Goal: Check status: Check status

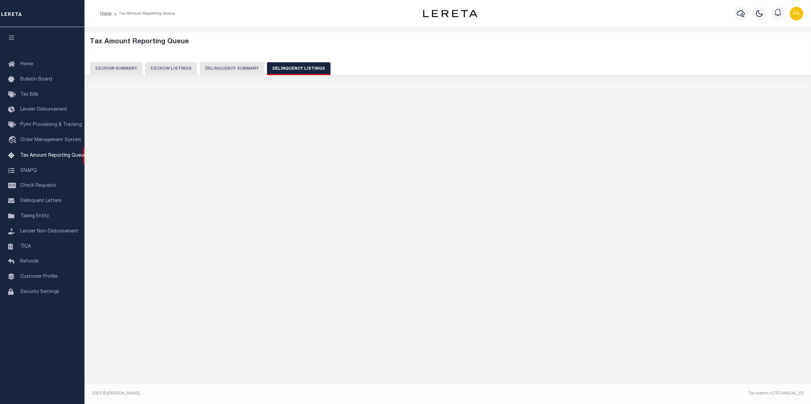
select select
select select "100"
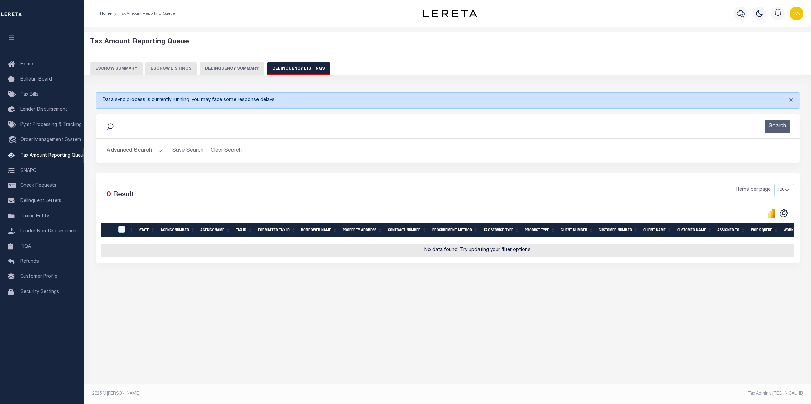
click at [150, 150] on button "Advanced Search" at bounding box center [135, 150] width 56 height 13
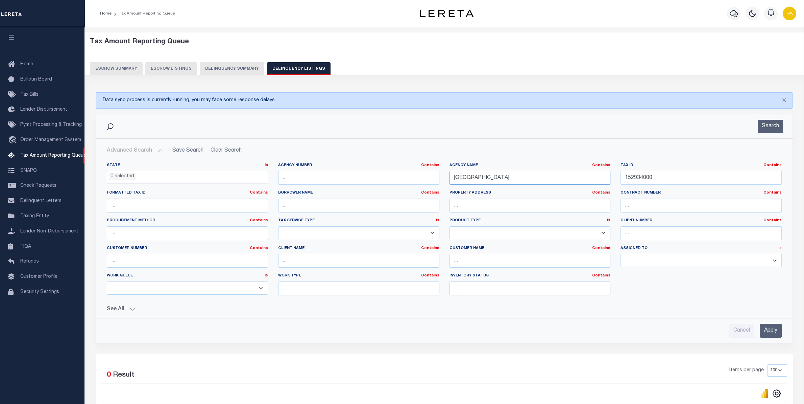
click at [450, 185] on input "[GEOGRAPHIC_DATA]" at bounding box center [530, 178] width 161 height 14
click at [621, 183] on input "152934000" at bounding box center [701, 178] width 161 height 14
paste input "7000137"
type input "700013700"
click at [770, 332] on input "Apply" at bounding box center [771, 331] width 22 height 14
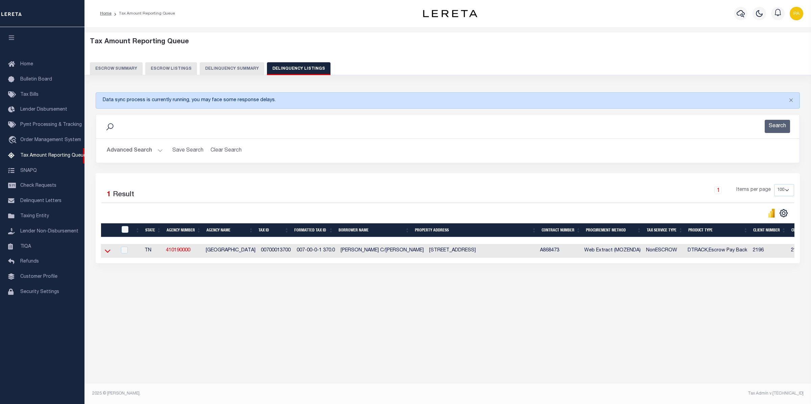
click at [108, 253] on icon at bounding box center [108, 250] width 6 height 7
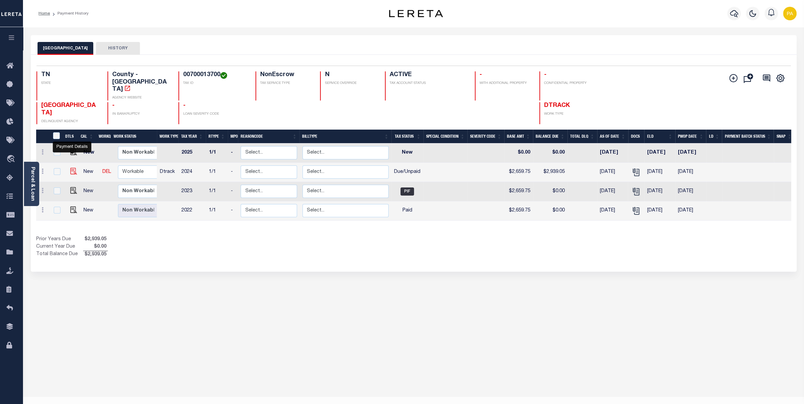
click at [74, 168] on img "" at bounding box center [73, 171] width 7 height 7
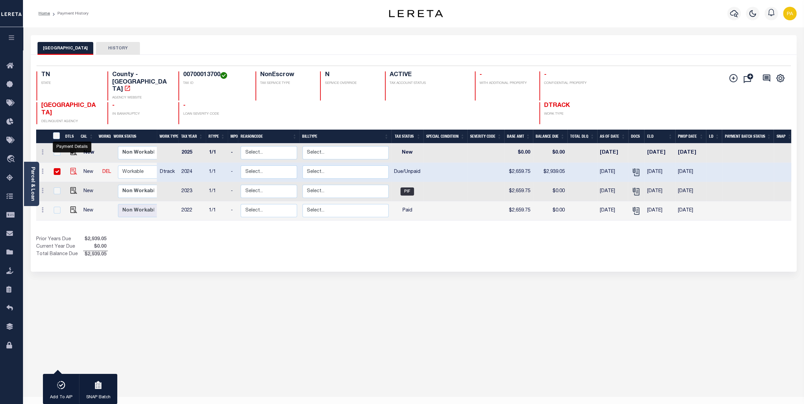
checkbox input "true"
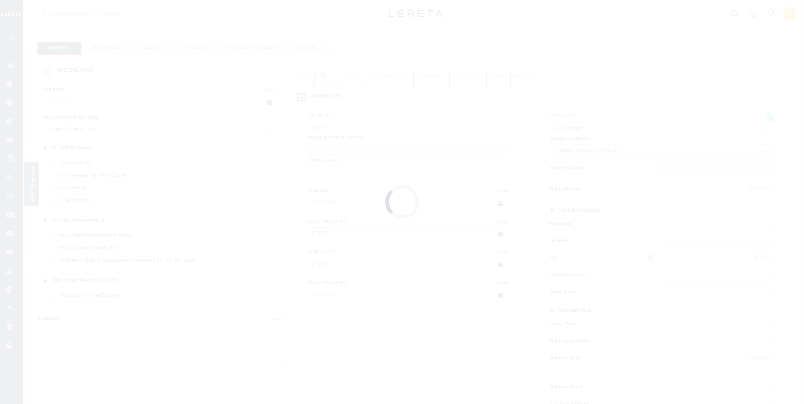
select select "DUE"
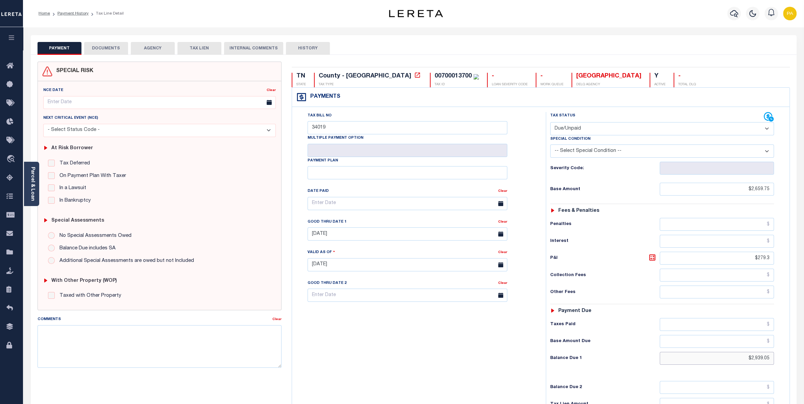
drag, startPoint x: 741, startPoint y: 363, endPoint x: 805, endPoint y: 363, distance: 63.6
click at [774, 363] on input "$2,939.05" at bounding box center [717, 358] width 114 height 13
paste input "2"
type input "$2,939.05"
click at [650, 260] on icon at bounding box center [653, 257] width 6 height 6
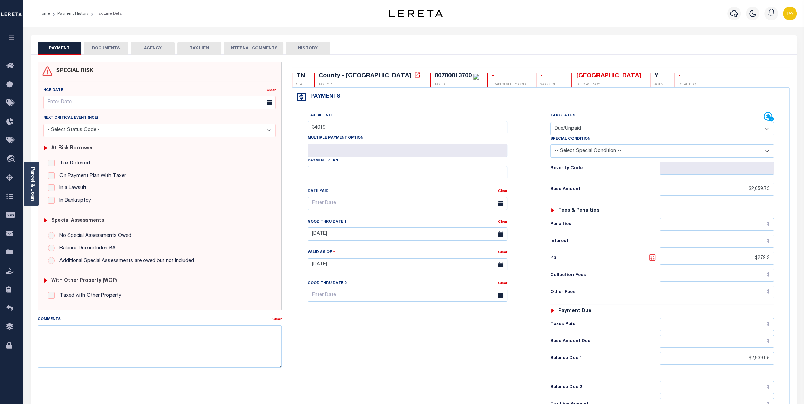
type input "$279.30"
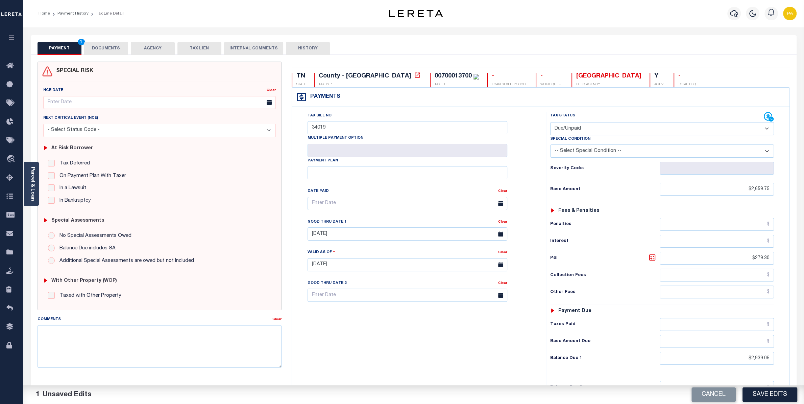
click at [434, 340] on div "Tax Bill No 34019 Multiple Payment Option Payment Plan" at bounding box center [417, 261] width 247 height 299
click at [754, 396] on button "Save Edits" at bounding box center [770, 394] width 55 height 15
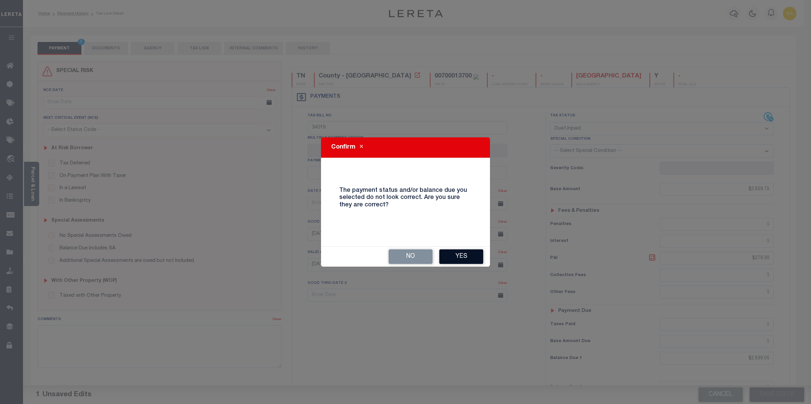
click at [463, 257] on button "Yes" at bounding box center [462, 256] width 44 height 15
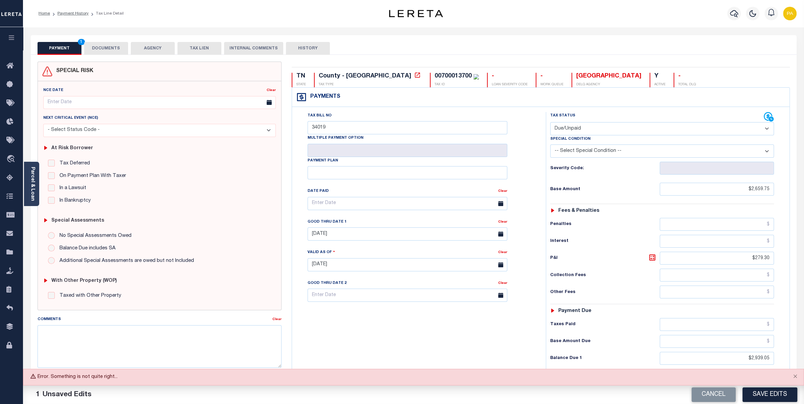
click at [489, 339] on div "Tax Bill No 34019 Multiple Payment Option Payment Plan" at bounding box center [417, 261] width 247 height 299
drag, startPoint x: 376, startPoint y: 75, endPoint x: 412, endPoint y: 74, distance: 36.9
click at [430, 74] on div "00700013700 TAX ID" at bounding box center [454, 80] width 49 height 15
copy div "00700013700"
click at [432, 355] on div "Tax Bill No 34019 Multiple Payment Option Payment Plan" at bounding box center [417, 261] width 247 height 299
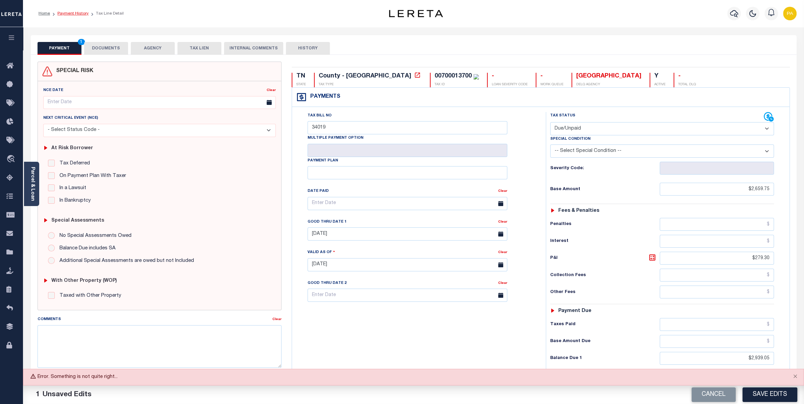
click at [73, 13] on link "Payment History" at bounding box center [72, 13] width 31 height 4
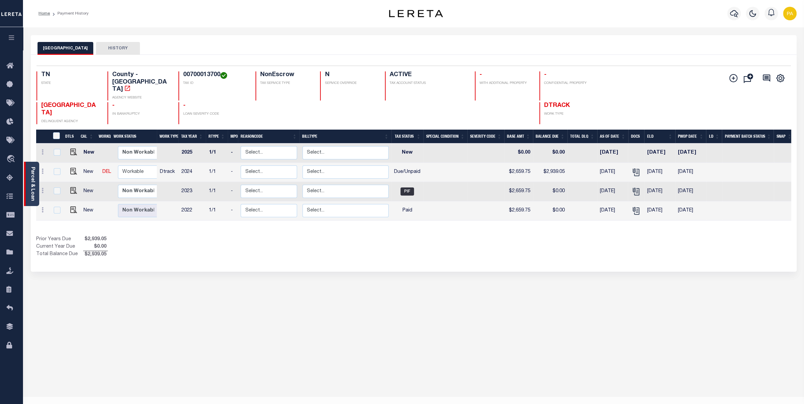
click at [33, 176] on link "Parcel & Loan" at bounding box center [32, 184] width 5 height 34
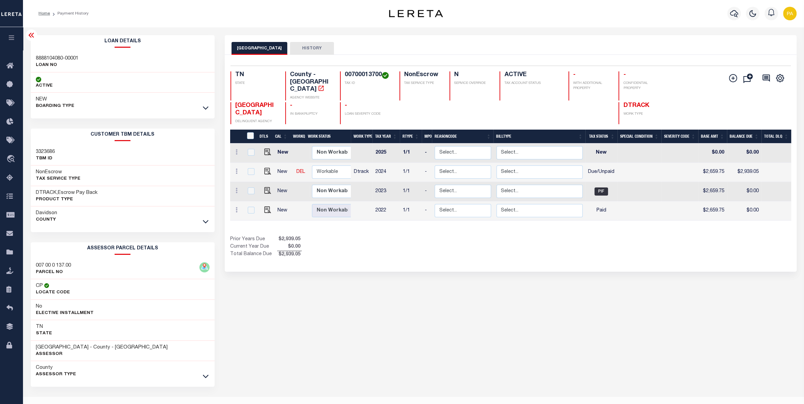
click at [59, 57] on h3 "8888104080-00001" at bounding box center [57, 58] width 43 height 7
drag, startPoint x: 344, startPoint y: 74, endPoint x: 380, endPoint y: 72, distance: 36.2
click at [380, 72] on div "00700013700 TAX ID" at bounding box center [365, 85] width 51 height 29
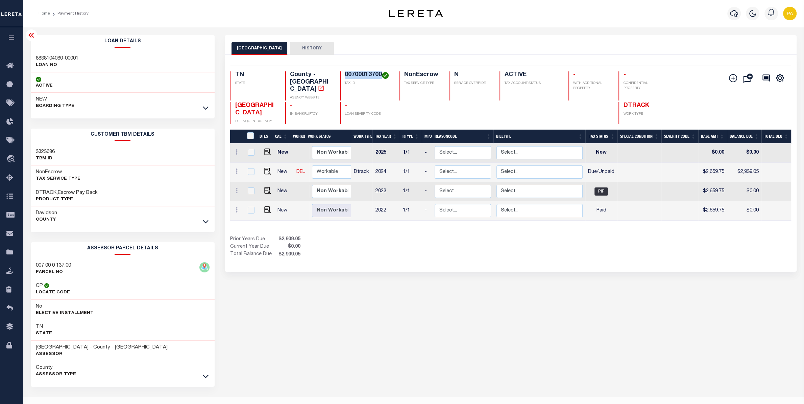
click at [45, 214] on h3 "Davidson" at bounding box center [46, 213] width 21 height 7
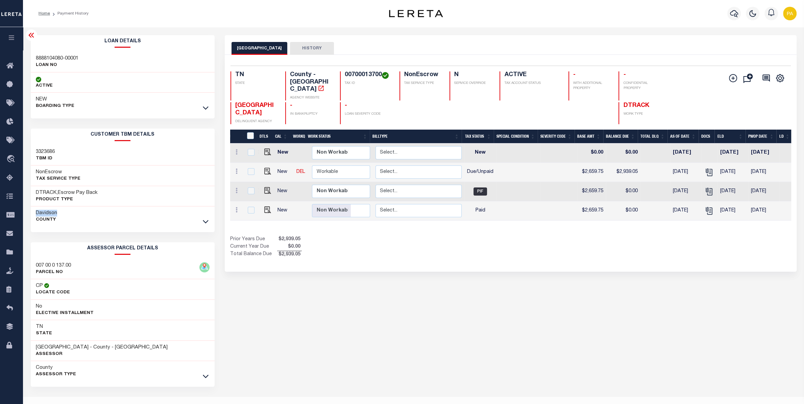
scroll to position [0, 124]
click at [707, 168] on icon "" at bounding box center [706, 170] width 5 height 5
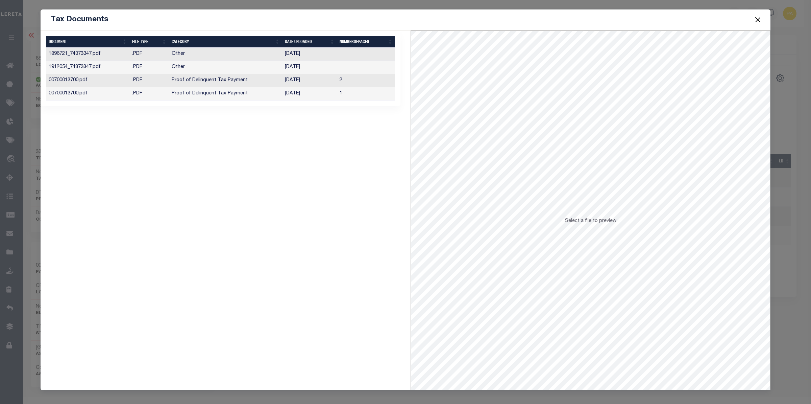
click at [294, 94] on td "[DATE]" at bounding box center [309, 93] width 55 height 13
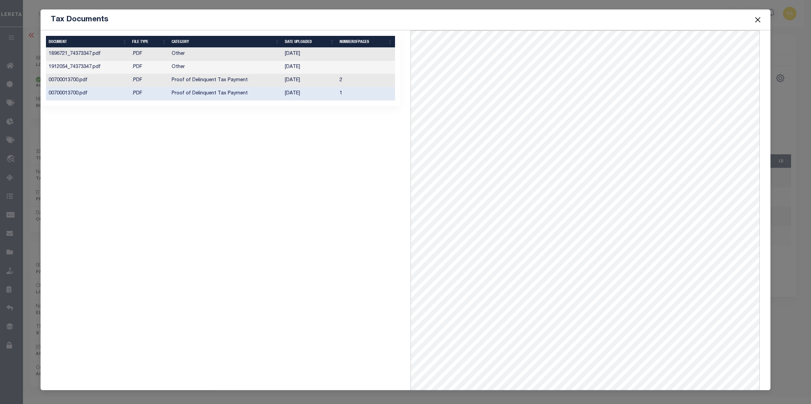
click at [760, 17] on button "Close" at bounding box center [758, 19] width 9 height 9
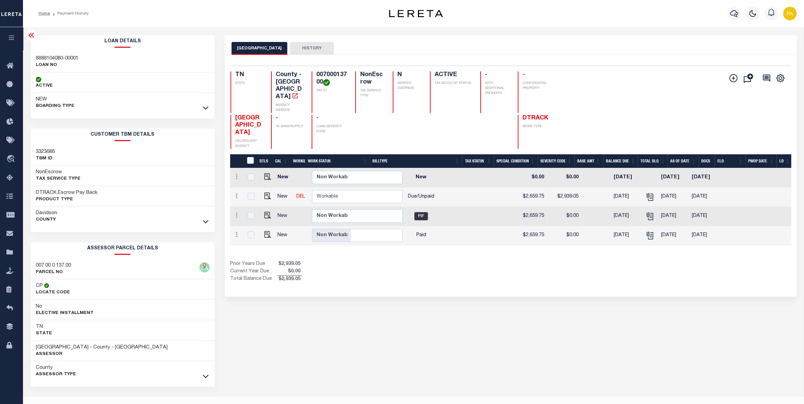
scroll to position [0, 198]
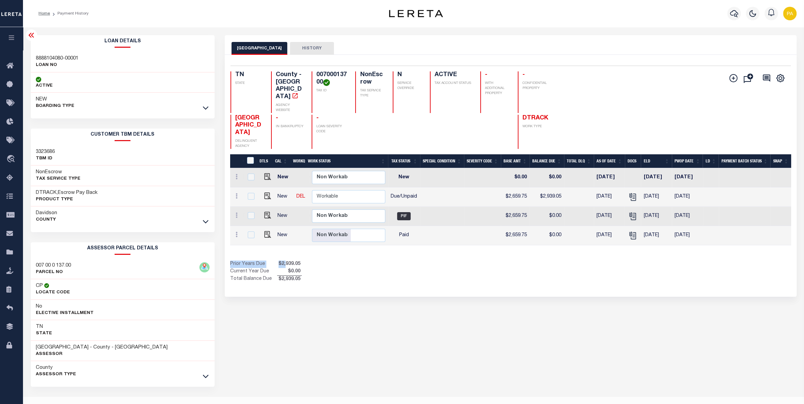
drag, startPoint x: 307, startPoint y: 262, endPoint x: 284, endPoint y: 265, distance: 23.4
click at [284, 265] on div "DTLS CAL WorkQ Work Status Work Type Tax Year RType MPO ReasonCode BillType Tax…" at bounding box center [510, 218] width 561 height 129
click at [403, 269] on div "Prior Years Due $2,939.05 Current Year Due $0.00 Total Balance Due $2,939.05" at bounding box center [370, 271] width 281 height 23
click at [632, 233] on icon "" at bounding box center [633, 235] width 9 height 9
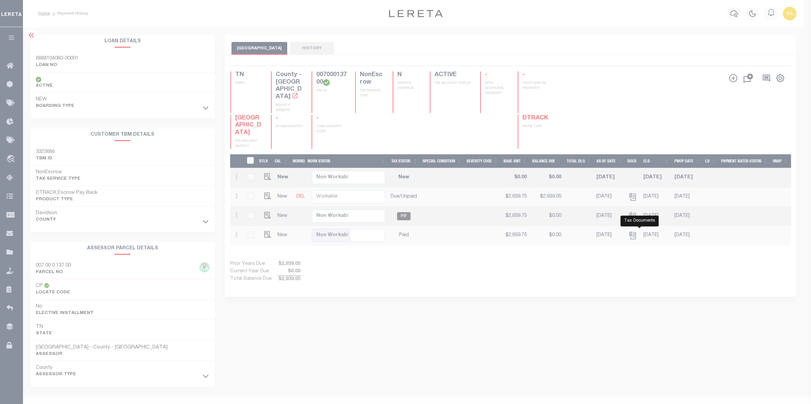
scroll to position [0, 192]
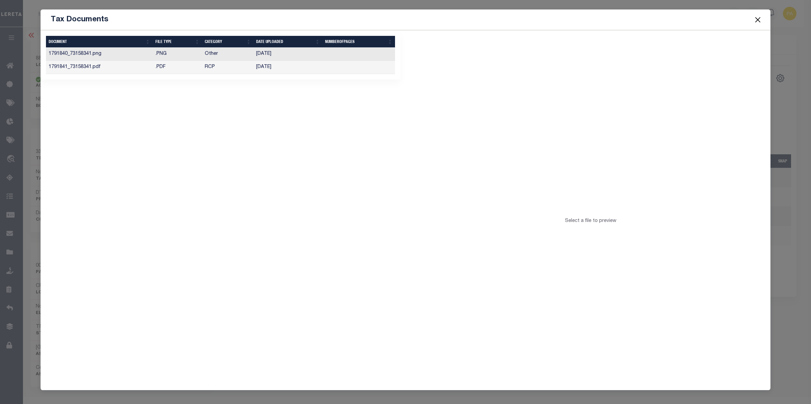
click at [268, 66] on td "01/23/2025" at bounding box center [288, 67] width 69 height 13
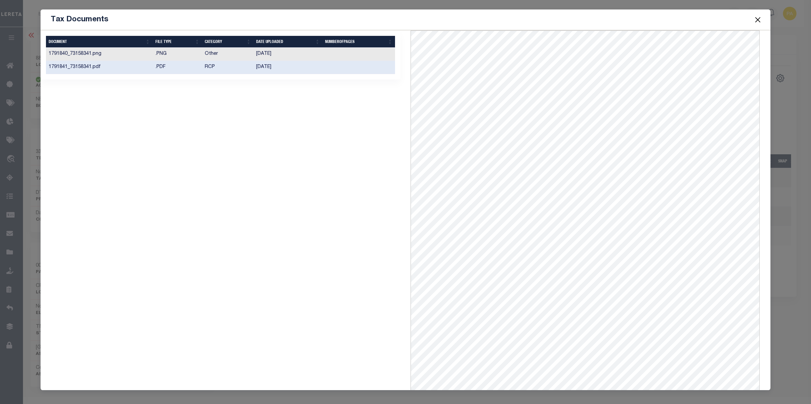
click at [265, 55] on td "01/23/2025" at bounding box center [288, 54] width 69 height 13
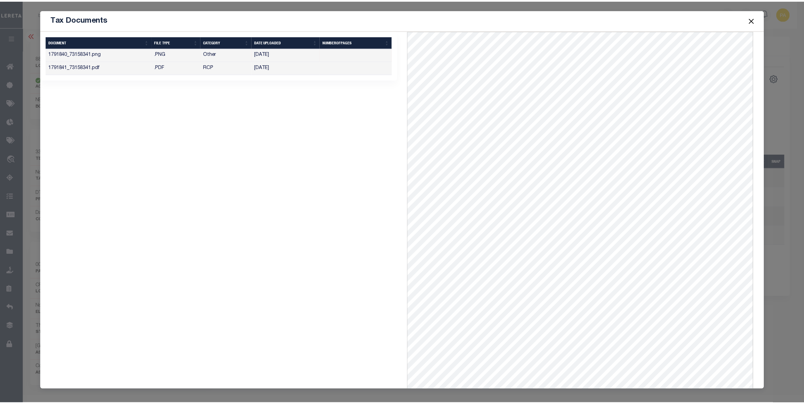
scroll to position [2, 0]
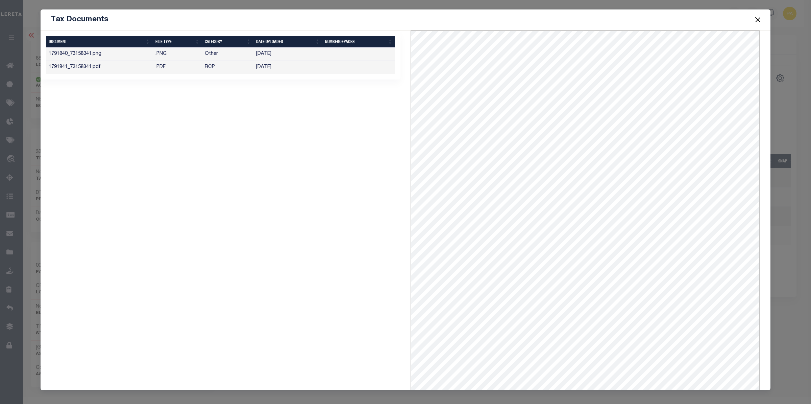
click at [762, 20] on button "Close" at bounding box center [758, 19] width 9 height 9
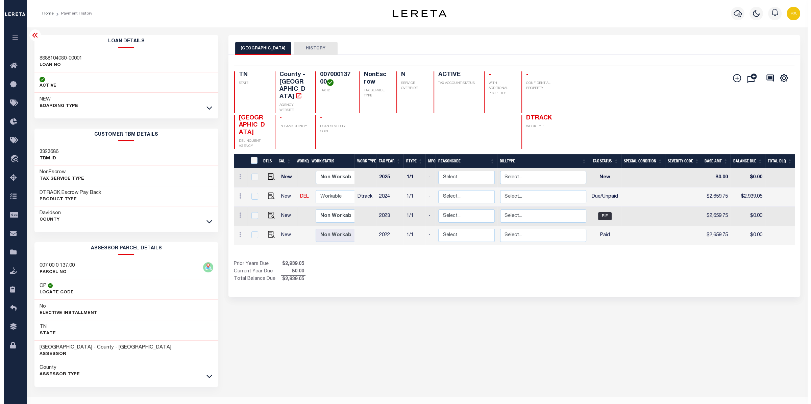
scroll to position [0, 198]
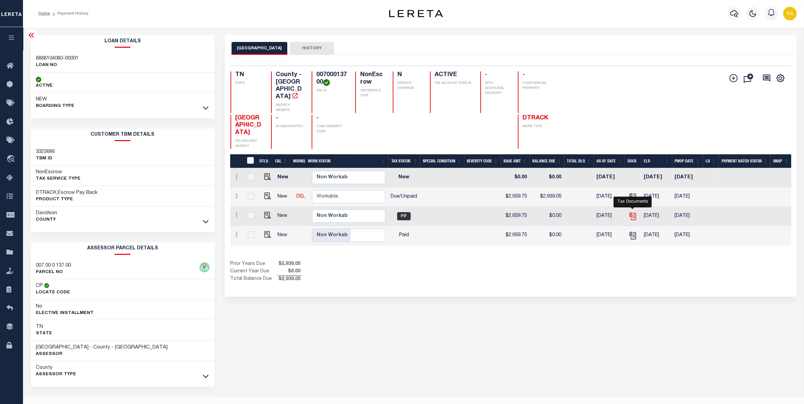
click at [631, 214] on icon "" at bounding box center [633, 216] width 9 height 9
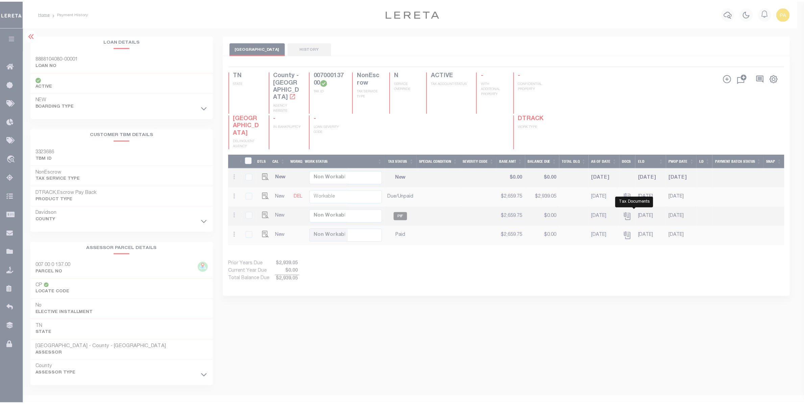
scroll to position [0, 192]
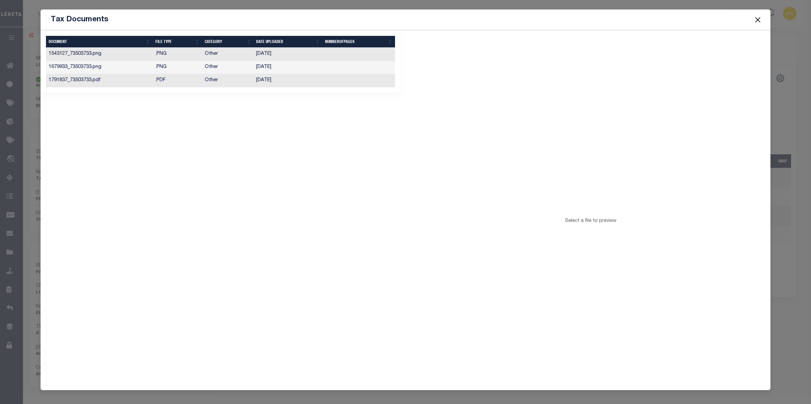
click at [264, 54] on td "04/24/2024" at bounding box center [288, 54] width 69 height 13
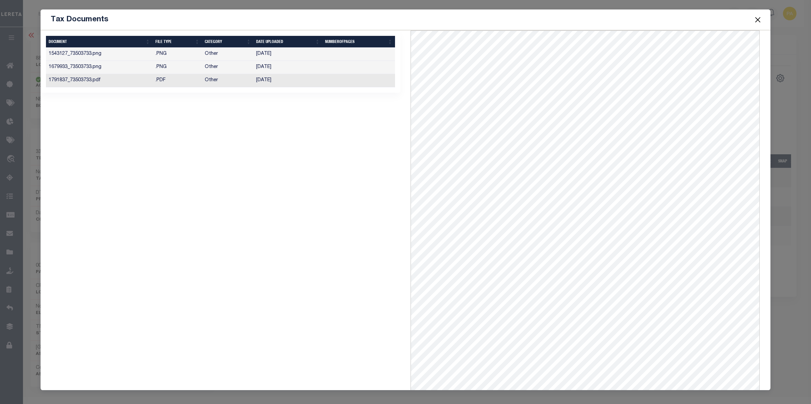
click at [266, 69] on td "09/20/2024" at bounding box center [288, 67] width 69 height 13
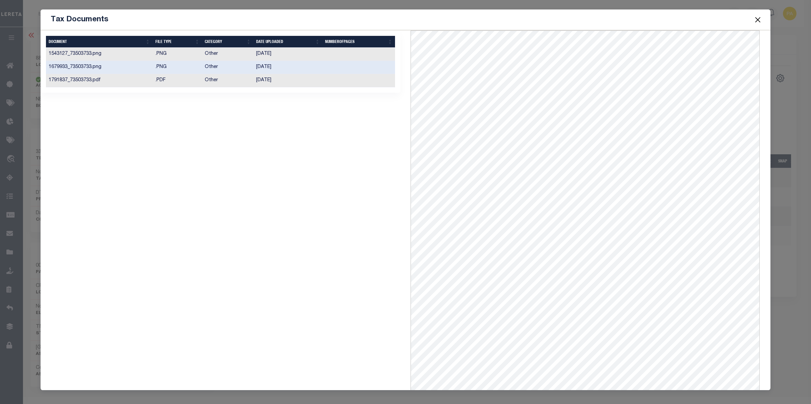
click at [260, 81] on td "01/23/2025" at bounding box center [288, 80] width 69 height 13
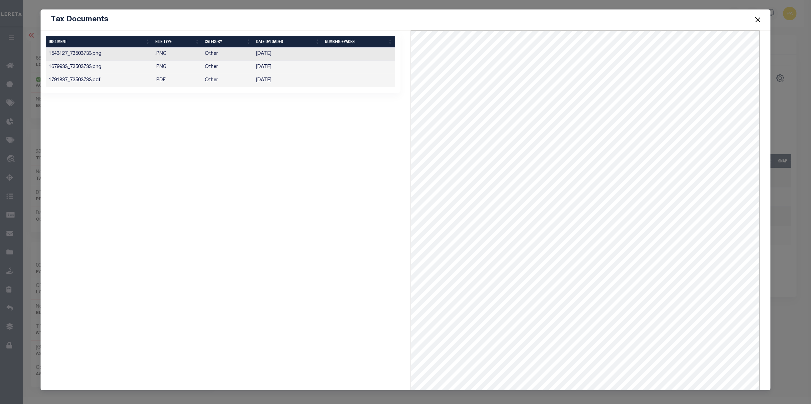
click at [262, 69] on td "09/20/2024" at bounding box center [288, 67] width 69 height 13
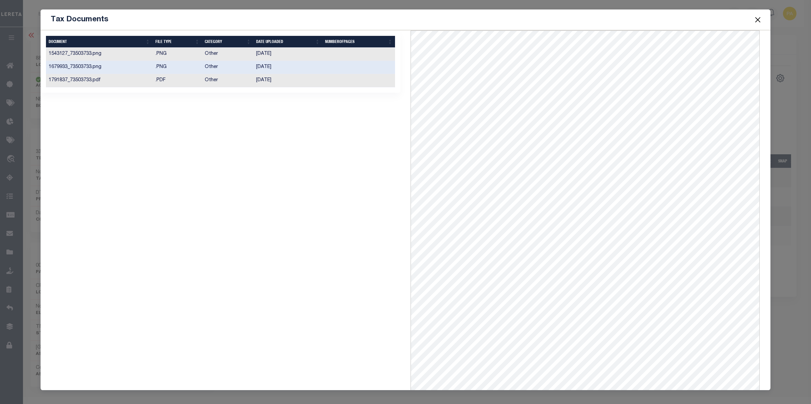
click at [757, 21] on button "Close" at bounding box center [758, 19] width 9 height 9
